Goal: Task Accomplishment & Management: Manage account settings

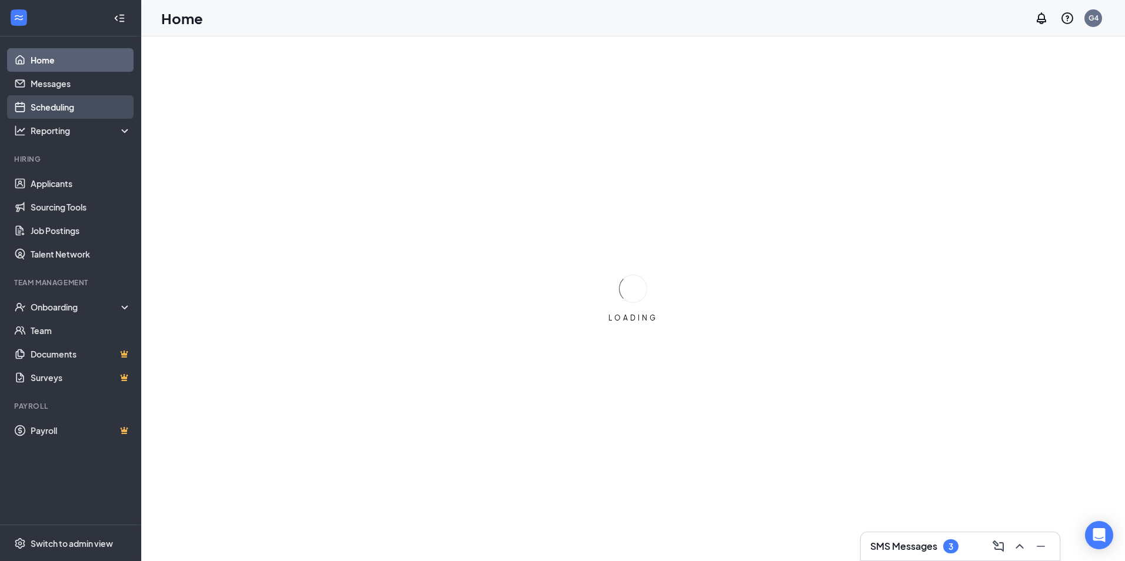
click at [56, 109] on link "Scheduling" at bounding box center [81, 107] width 101 height 24
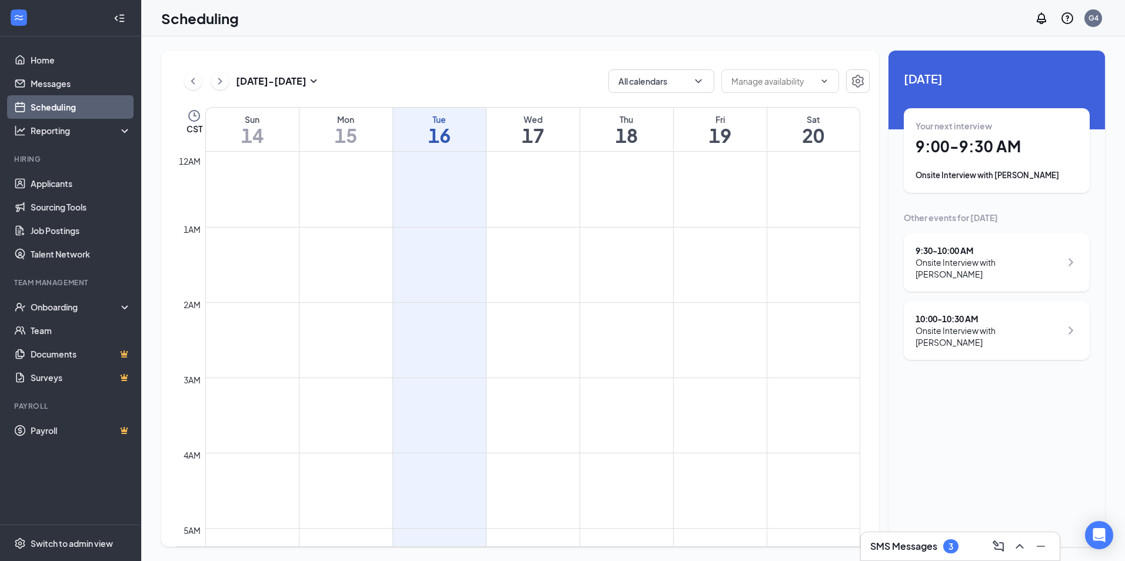
scroll to position [579, 0]
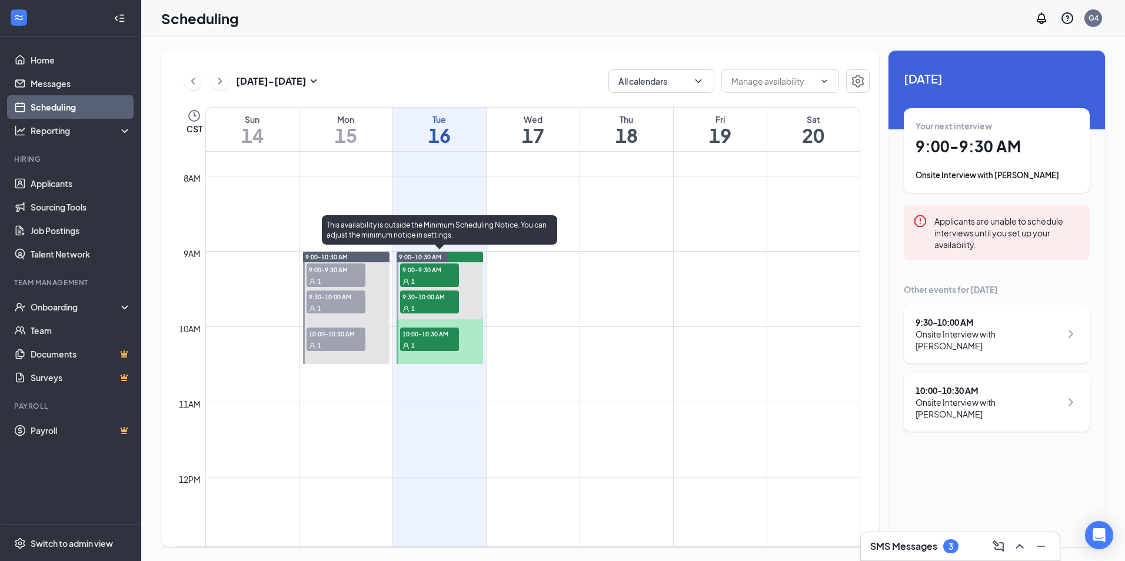
click at [442, 272] on span "9:00-9:30 AM" at bounding box center [429, 270] width 59 height 12
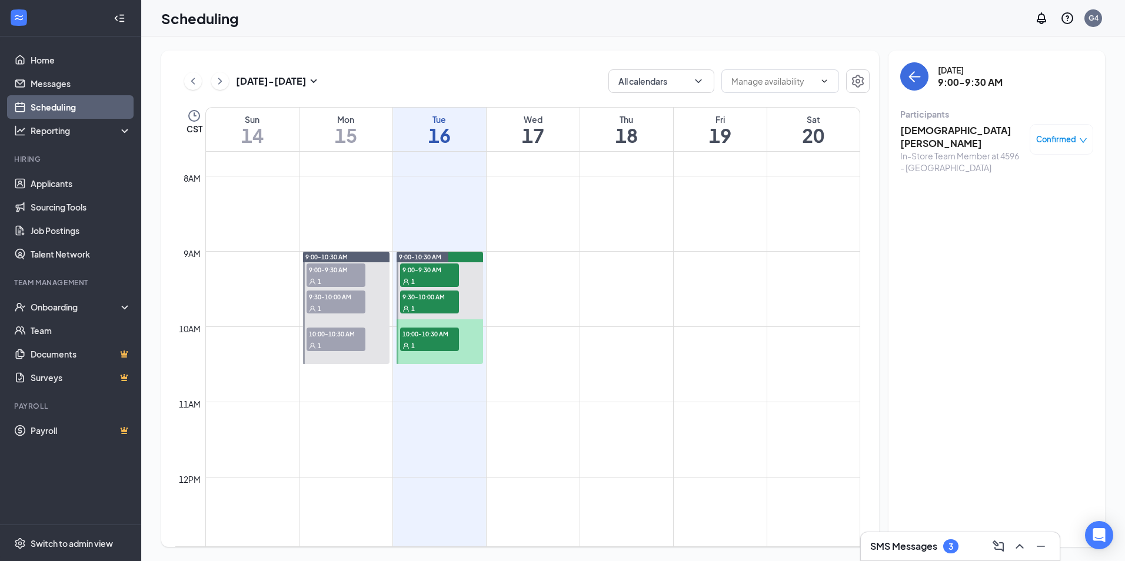
click at [930, 134] on h3 "[DEMOGRAPHIC_DATA][PERSON_NAME]" at bounding box center [962, 137] width 124 height 26
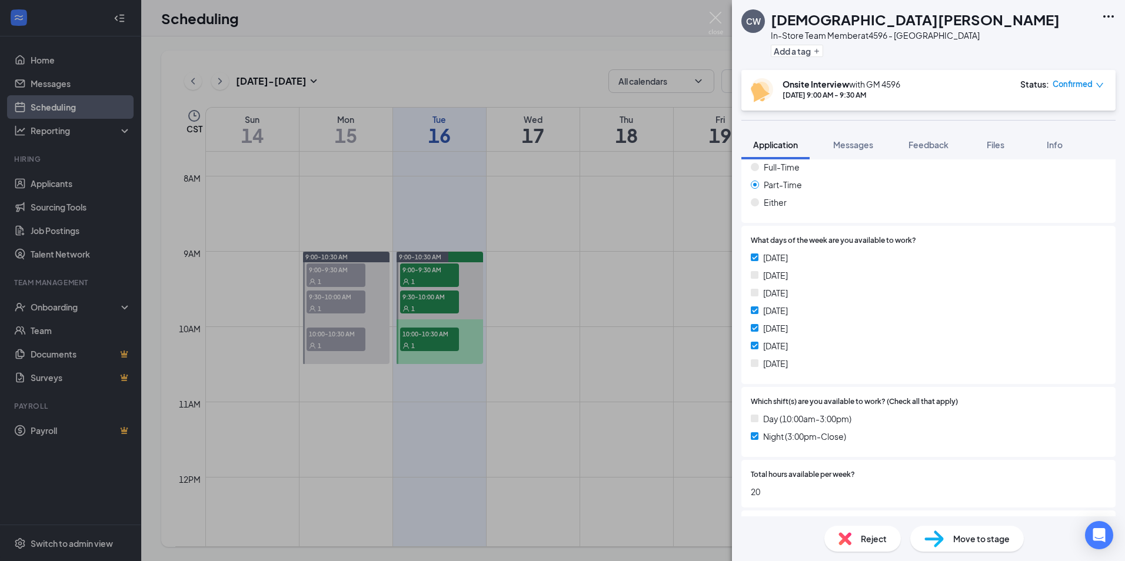
scroll to position [235, 0]
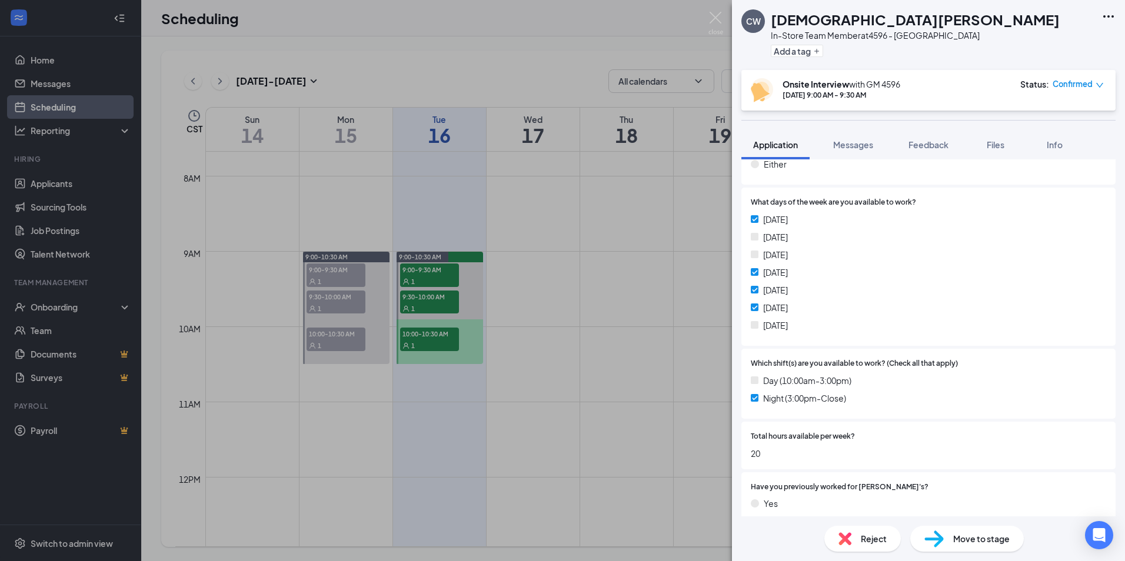
click at [455, 310] on div "[PERSON_NAME] In-Store Team Member at 4596 - Pascagoula Add a tag Onsite Interv…" at bounding box center [562, 280] width 1125 height 561
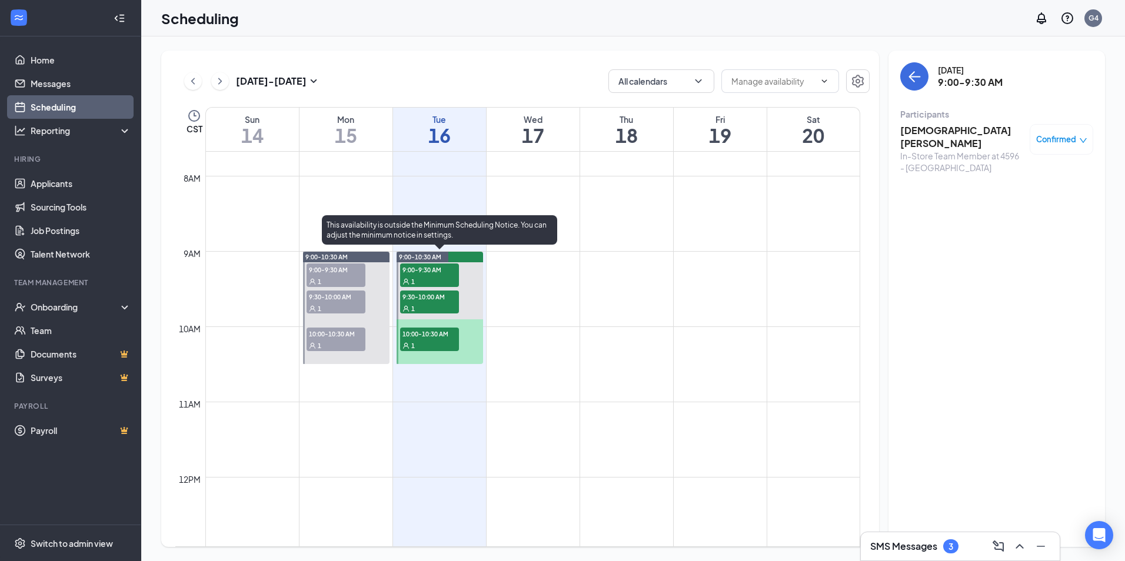
click at [450, 307] on div "1" at bounding box center [429, 308] width 59 height 12
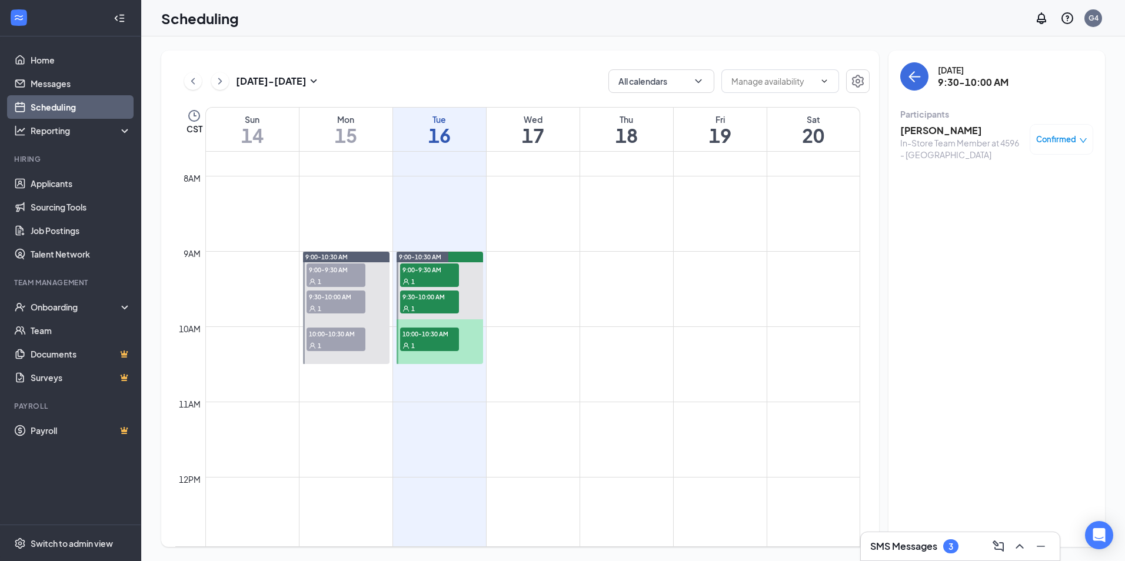
click at [940, 127] on h3 "[PERSON_NAME]" at bounding box center [962, 130] width 124 height 13
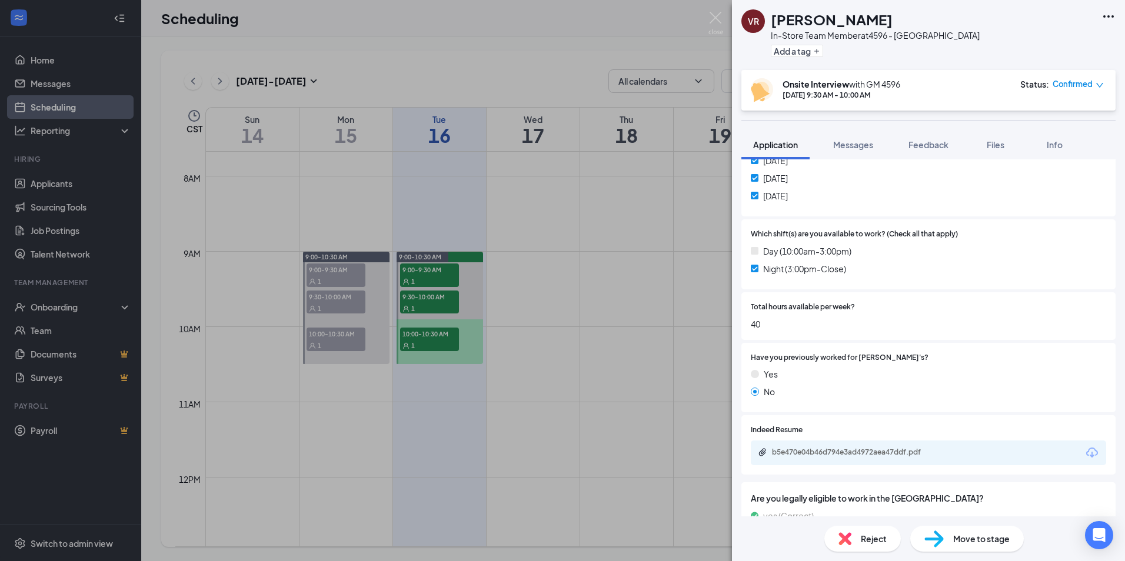
scroll to position [405, 0]
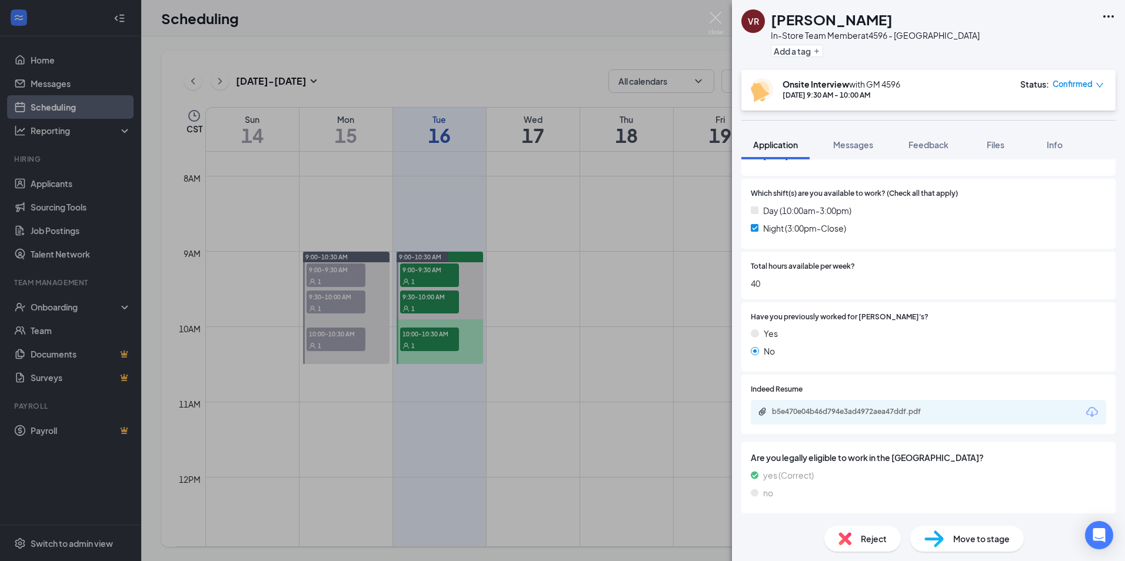
click at [842, 410] on div "b5e470e04b46d794e3ad4972aea47ddf.pdf" at bounding box center [854, 411] width 165 height 9
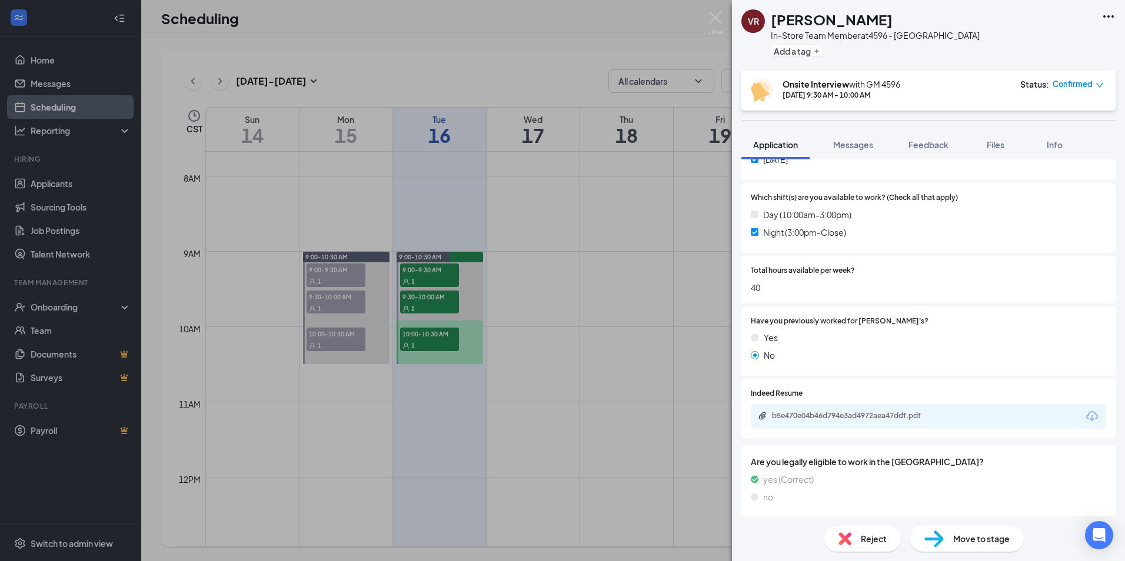
click at [546, 346] on div "[PERSON_NAME] [PERSON_NAME] In-Store Team Member at 4596 - Pascagoula Add a tag…" at bounding box center [562, 280] width 1125 height 561
click at [440, 335] on span "10:00-10:30 AM" at bounding box center [429, 334] width 59 height 12
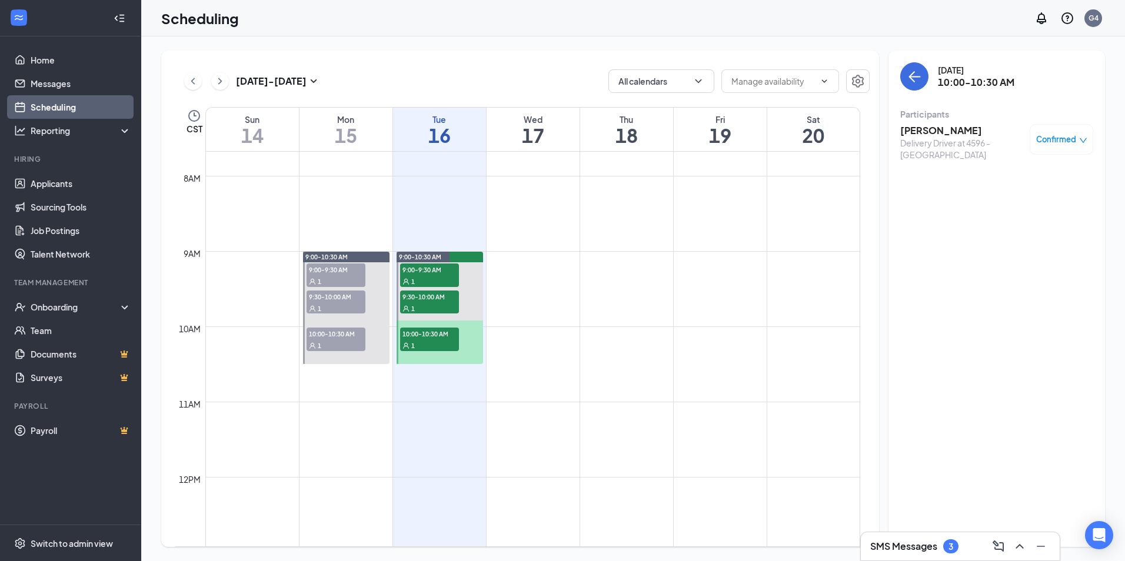
click at [934, 134] on h3 "[PERSON_NAME]" at bounding box center [962, 130] width 124 height 13
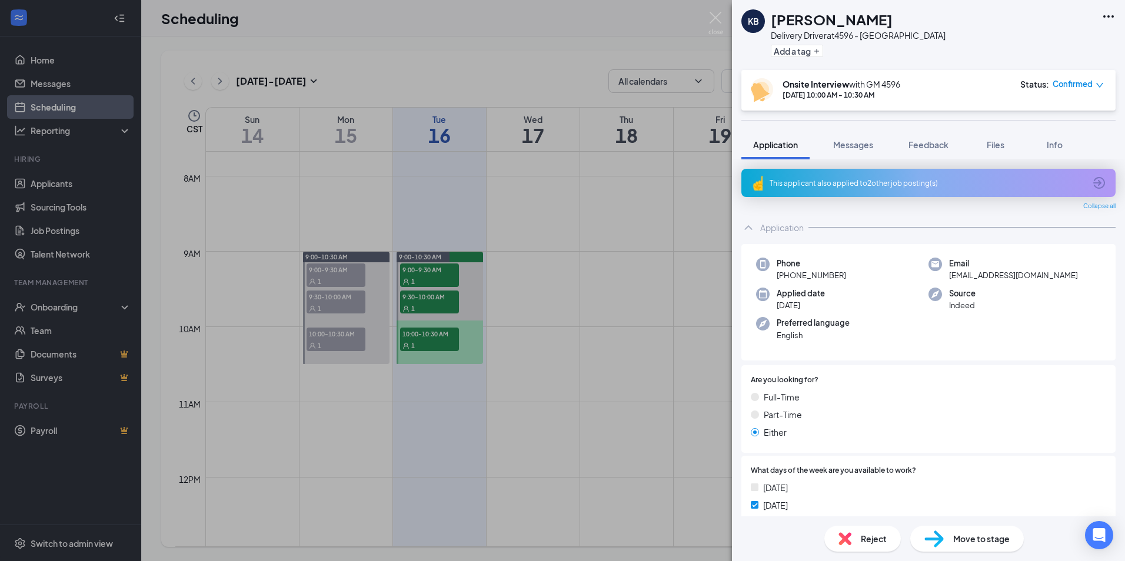
drag, startPoint x: 664, startPoint y: 251, endPoint x: 404, endPoint y: 64, distance: 320.6
click at [664, 251] on div "KB [PERSON_NAME] Delivery Driver at 4596 - Pascagoula Add a tag Onsite Intervie…" at bounding box center [562, 280] width 1125 height 561
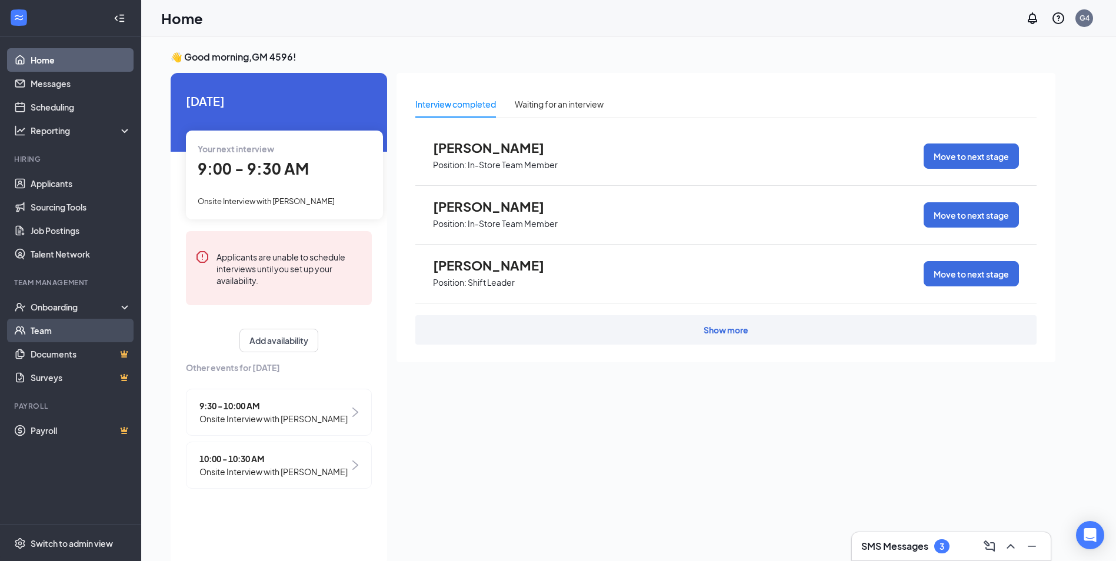
click at [58, 333] on link "Team" at bounding box center [81, 331] width 101 height 24
